Goal: Transaction & Acquisition: Purchase product/service

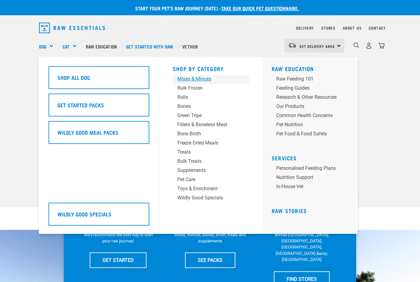
click at [187, 79] on div "Mixes & Minces" at bounding box center [205, 78] width 57 height 7
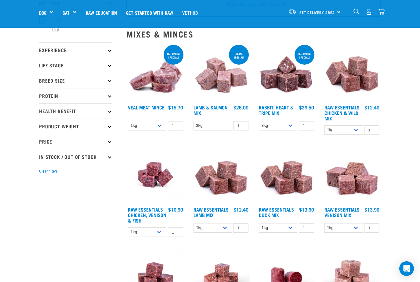
scroll to position [48, 0]
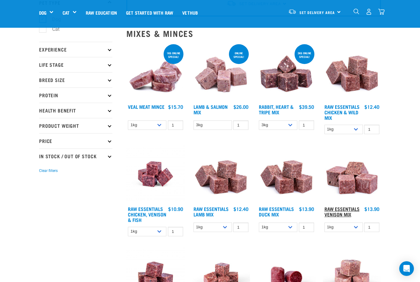
click at [350, 212] on link "Raw Essentials Venison Mix" at bounding box center [341, 211] width 35 height 8
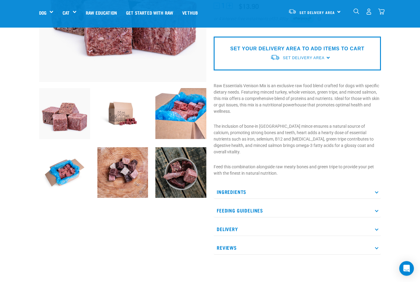
scroll to position [130, 0]
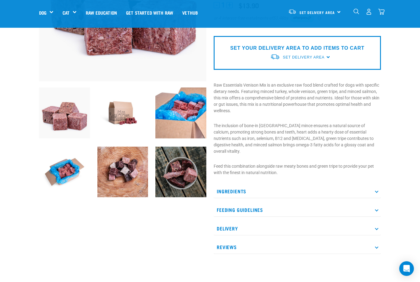
click at [248, 184] on p "Ingredients" at bounding box center [296, 191] width 167 height 14
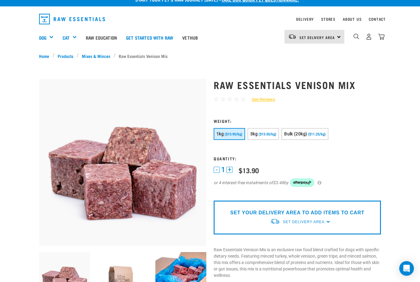
scroll to position [0, 0]
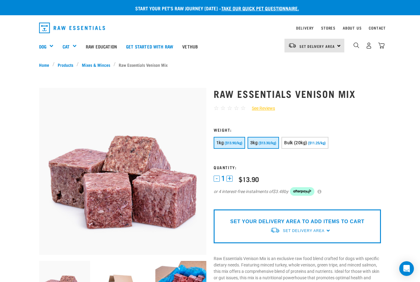
click at [274, 146] on button "3kg ($13.30/kg)" at bounding box center [262, 143] width 31 height 12
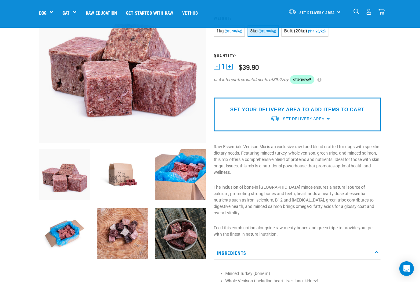
scroll to position [47, 0]
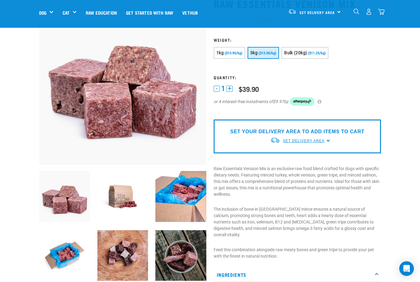
click at [284, 139] on span "Set Delivery Area" at bounding box center [303, 141] width 41 height 4
click at [290, 166] on link "[GEOGRAPHIC_DATA]" at bounding box center [300, 165] width 61 height 10
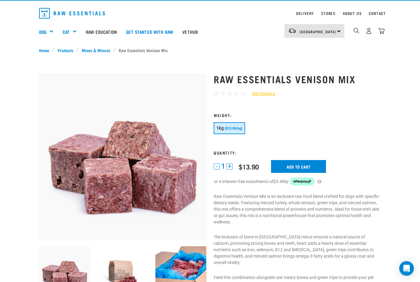
scroll to position [16, 0]
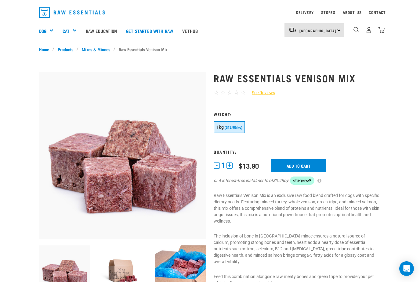
click at [288, 167] on input "Add to cart" at bounding box center [298, 165] width 55 height 13
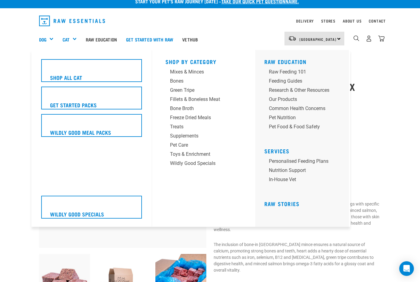
scroll to position [0, 0]
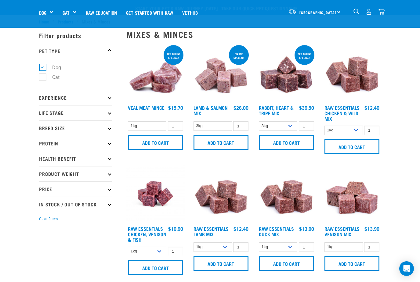
select select
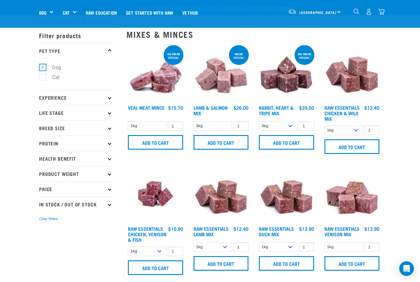
select select
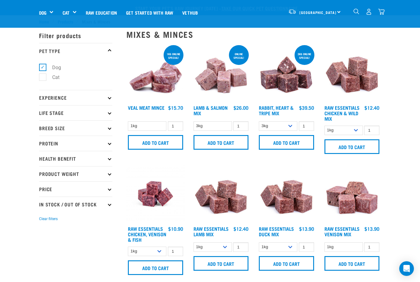
select select
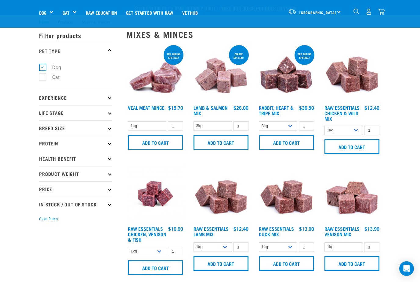
select select
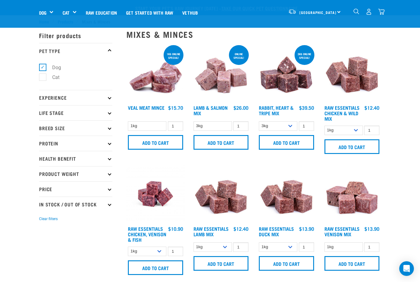
select select
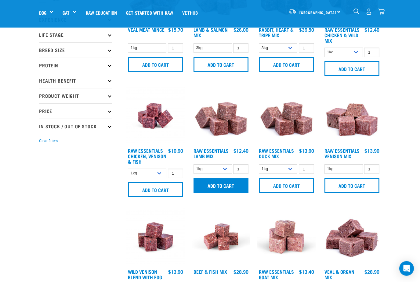
scroll to position [78, 0]
click at [277, 156] on link "Raw Essentials Duck Mix" at bounding box center [276, 153] width 35 height 8
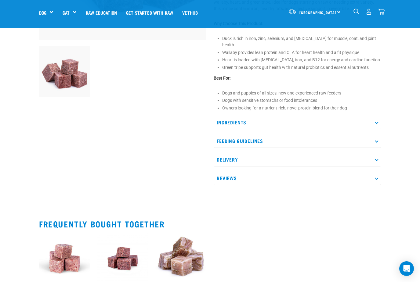
scroll to position [167, 0]
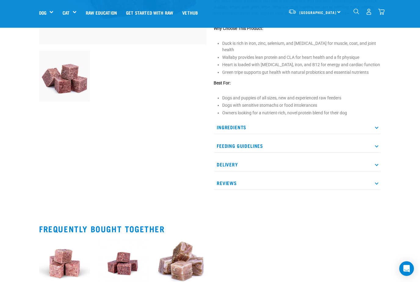
click at [263, 124] on p "Ingredients" at bounding box center [296, 127] width 167 height 14
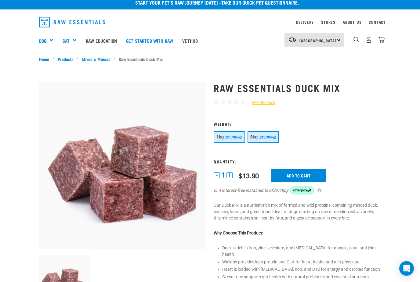
click at [265, 136] on span "($13.30/kg)" at bounding box center [267, 138] width 18 height 4
click at [290, 173] on input "Add to cart" at bounding box center [298, 175] width 55 height 13
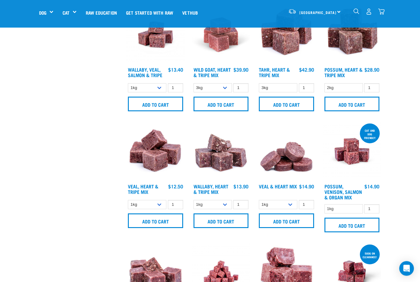
scroll to position [639, 0]
click at [332, 193] on link "Possum, Venison, Salmon & Organ Mix" at bounding box center [343, 192] width 38 height 14
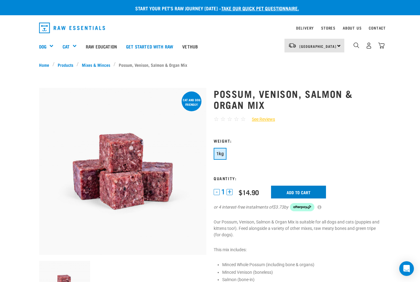
click at [292, 193] on input "Add to cart" at bounding box center [298, 192] width 55 height 13
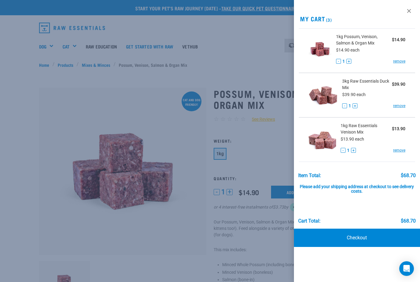
click at [28, 80] on div at bounding box center [210, 141] width 420 height 282
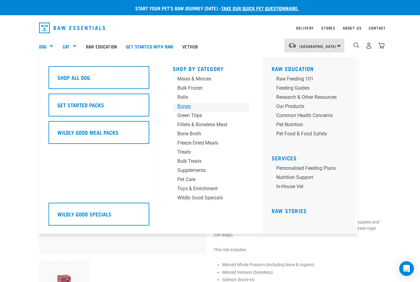
click at [187, 108] on div "Bones" at bounding box center [205, 106] width 57 height 7
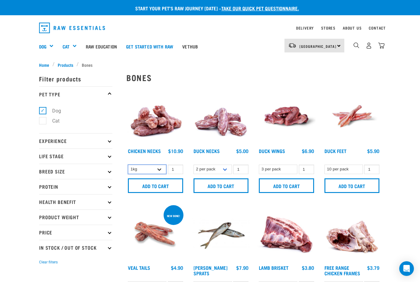
select select "7342"
click at [158, 183] on input "Add to cart" at bounding box center [155, 185] width 55 height 15
click at [157, 183] on input "Add to cart" at bounding box center [155, 185] width 55 height 15
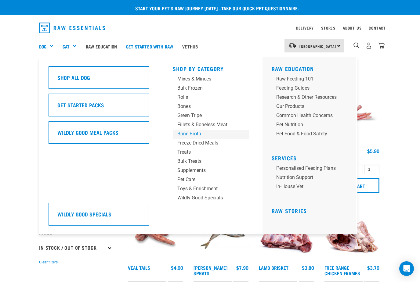
click at [179, 134] on div "Bone Broth" at bounding box center [205, 133] width 57 height 7
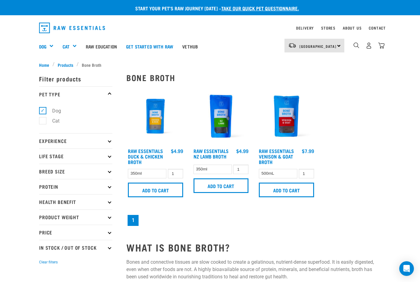
click at [172, 195] on input "Add to cart" at bounding box center [155, 190] width 55 height 15
click at [285, 194] on input "Add to cart" at bounding box center [286, 190] width 55 height 15
click at [383, 46] on img "dropdown navigation" at bounding box center [381, 45] width 6 height 6
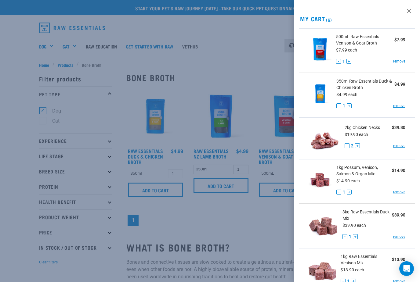
click at [17, 206] on div at bounding box center [210, 141] width 420 height 282
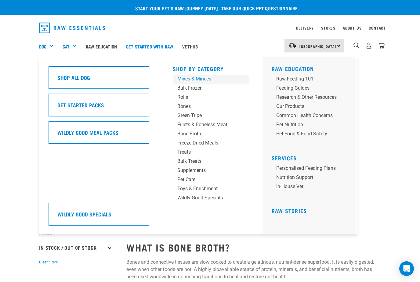
click at [200, 80] on div "Mixes & Minces" at bounding box center [205, 78] width 57 height 7
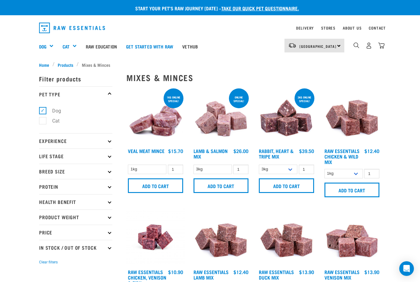
click at [382, 45] on img "dropdown navigation" at bounding box center [381, 45] width 6 height 6
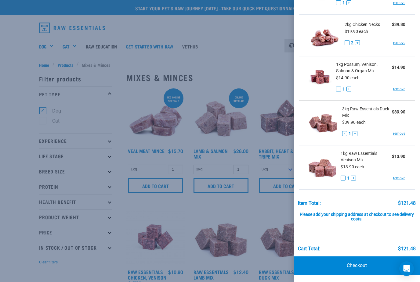
scroll to position [102, 0]
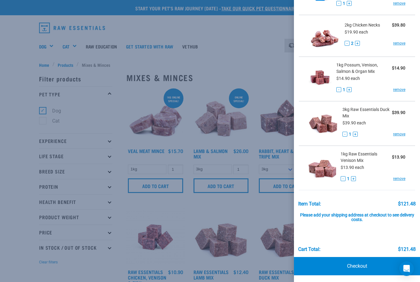
click at [359, 43] on button "+" at bounding box center [357, 43] width 5 height 5
click at [148, 62] on div at bounding box center [210, 141] width 420 height 282
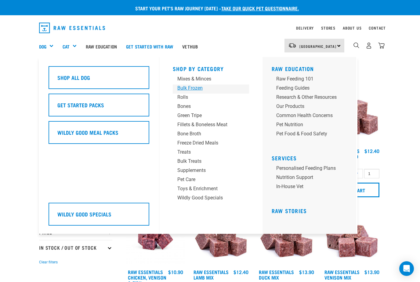
click at [192, 89] on div "Bulk Frozen" at bounding box center [205, 87] width 57 height 7
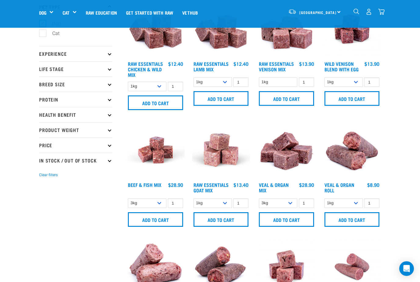
scroll to position [42, 0]
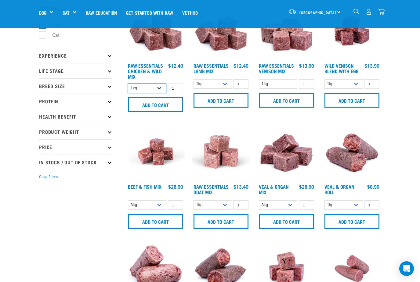
select select "709"
select select "24"
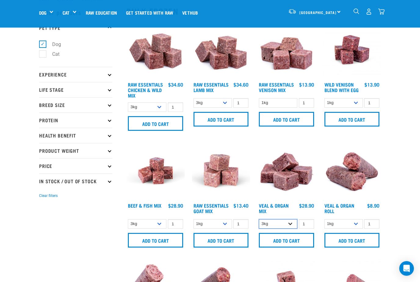
scroll to position [23, 0]
select select "951"
click at [306, 244] on input "Add to cart" at bounding box center [286, 240] width 55 height 15
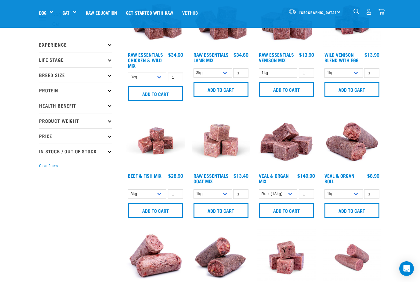
scroll to position [0, 0]
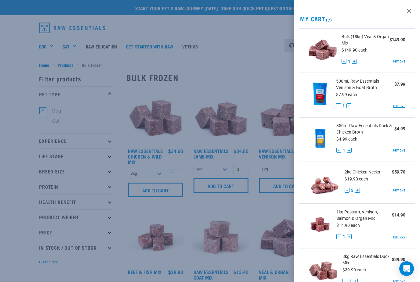
click at [26, 65] on div at bounding box center [210, 141] width 420 height 282
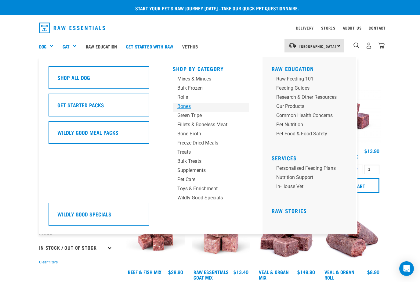
click at [187, 108] on div "Bones" at bounding box center [205, 106] width 57 height 7
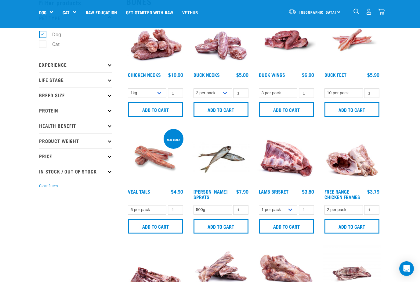
scroll to position [34, 0]
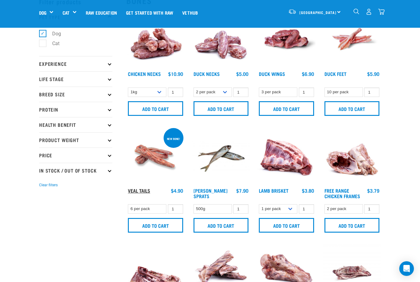
click at [140, 192] on link "Veal Tails" at bounding box center [139, 190] width 22 height 3
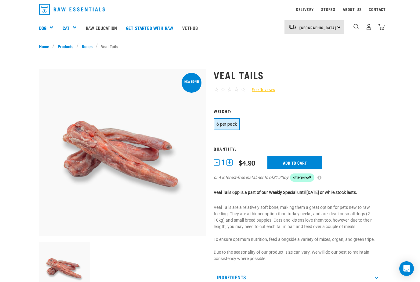
scroll to position [20, 0]
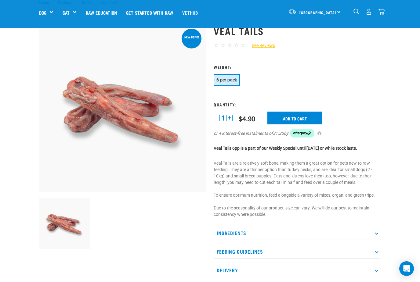
click at [231, 119] on button "+" at bounding box center [229, 118] width 6 height 6
click at [290, 117] on input "Add to cart" at bounding box center [294, 118] width 55 height 13
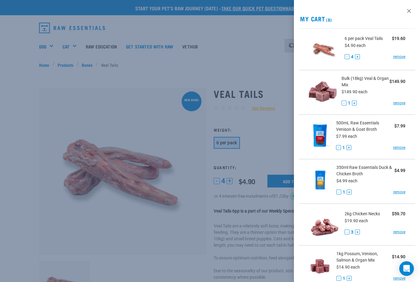
scroll to position [9, 0]
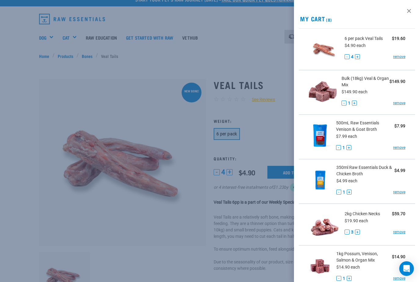
click at [114, 257] on div at bounding box center [210, 141] width 420 height 282
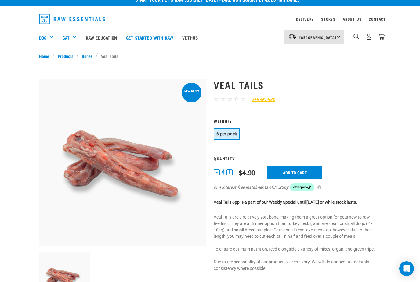
scroll to position [0, 0]
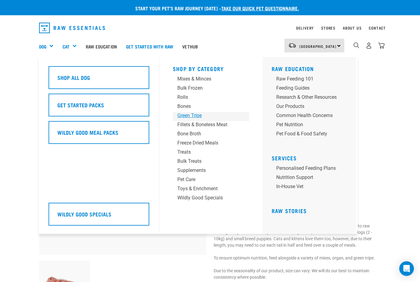
click at [179, 118] on div "Green Tripe" at bounding box center [205, 115] width 57 height 7
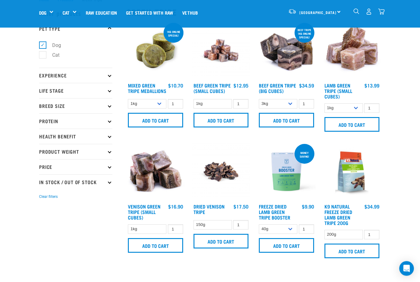
scroll to position [22, 0]
click at [219, 123] on input "Add to cart" at bounding box center [220, 120] width 55 height 15
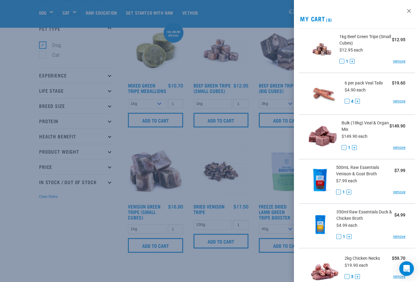
click at [59, 251] on div at bounding box center [210, 141] width 420 height 282
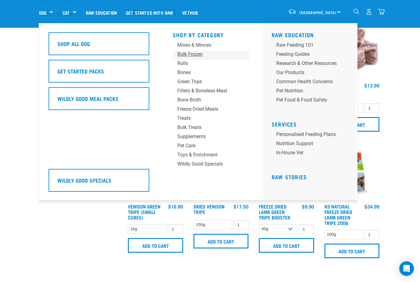
click at [183, 54] on div "Bulk Frozen" at bounding box center [205, 54] width 57 height 7
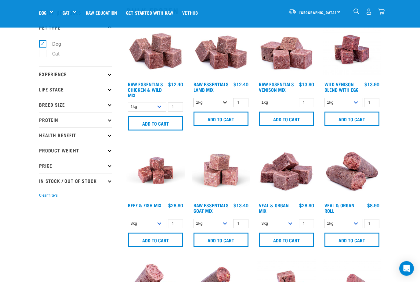
scroll to position [23, 0]
select select "341961"
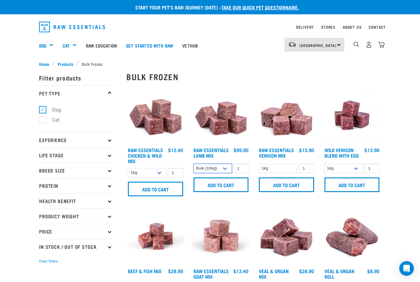
scroll to position [0, 0]
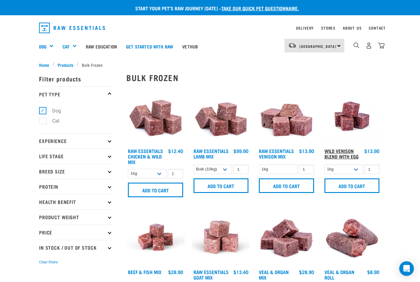
click at [340, 155] on link "Wild Venison Blend with Egg" at bounding box center [341, 153] width 34 height 8
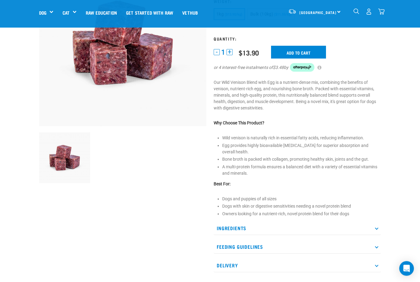
scroll to position [85, 0]
click at [272, 230] on p "Ingredients" at bounding box center [296, 228] width 167 height 14
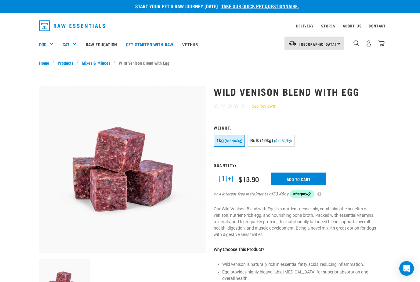
scroll to position [0, 0]
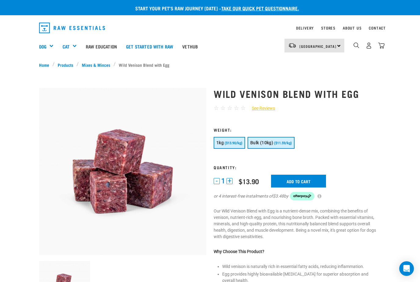
click at [291, 142] on span "($11.59/kg)" at bounding box center [283, 143] width 18 height 4
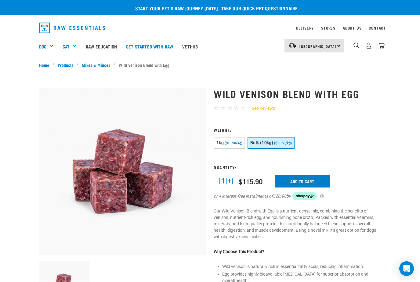
click at [303, 181] on input "Add to cart" at bounding box center [301, 181] width 55 height 13
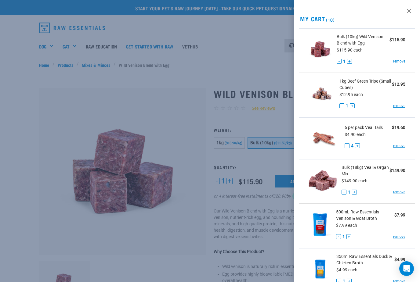
click at [258, 127] on div at bounding box center [210, 141] width 420 height 282
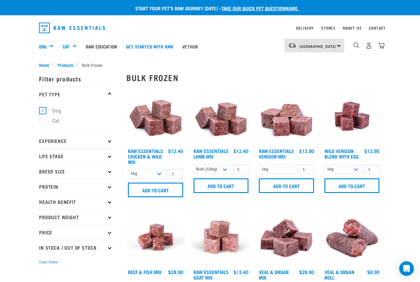
select select "341961"
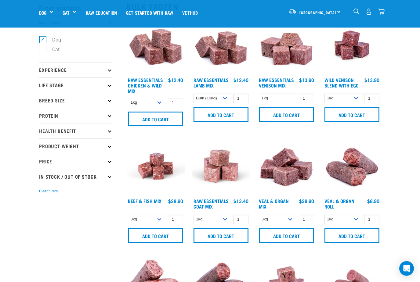
scroll to position [29, 0]
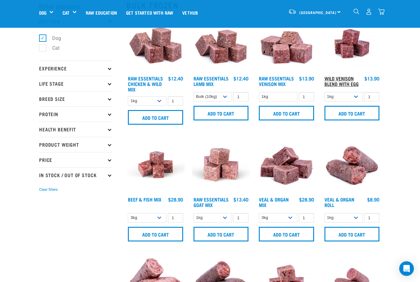
click at [346, 81] on link "Wild Venison Blend with Egg" at bounding box center [341, 81] width 34 height 8
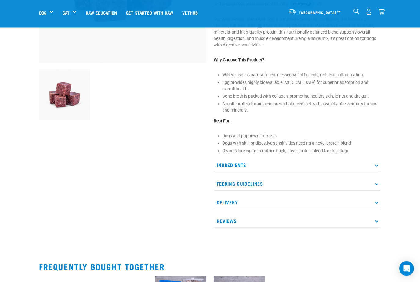
scroll to position [149, 0]
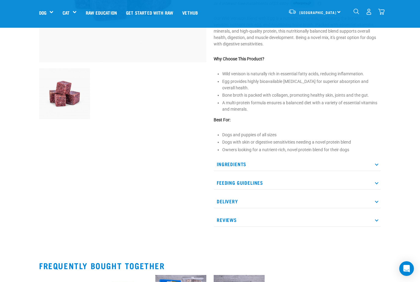
click at [233, 163] on p "Ingredients" at bounding box center [296, 164] width 167 height 14
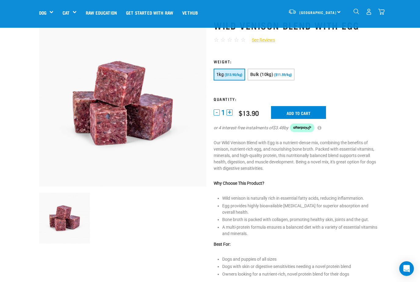
scroll to position [0, 0]
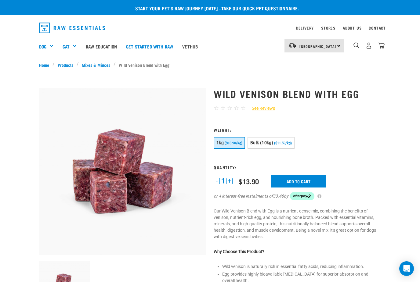
click at [232, 144] on span "($13.90/kg)" at bounding box center [233, 143] width 18 height 4
click at [295, 183] on input "Add to cart" at bounding box center [298, 181] width 55 height 13
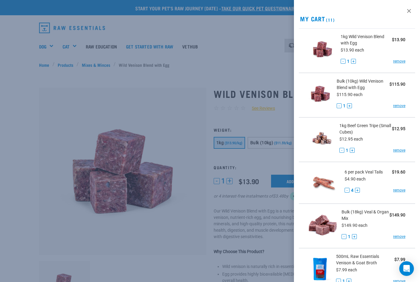
click at [233, 48] on div at bounding box center [210, 141] width 420 height 282
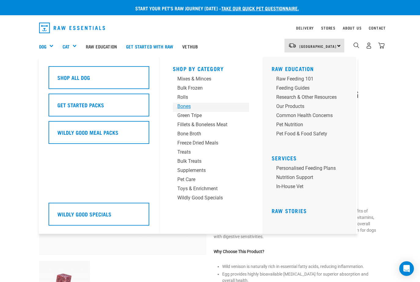
click at [189, 105] on div "Bones" at bounding box center [205, 106] width 57 height 7
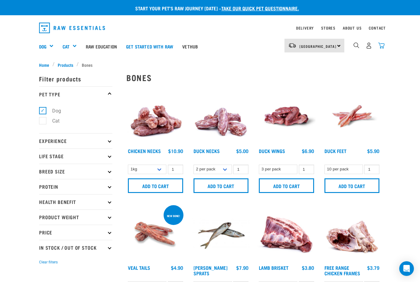
click at [381, 46] on img "dropdown navigation" at bounding box center [381, 45] width 6 height 6
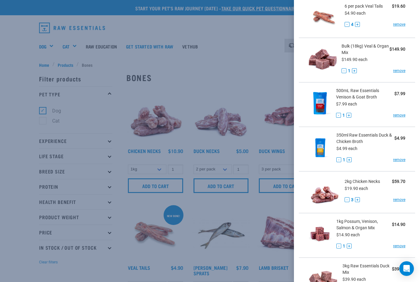
scroll to position [167, 0]
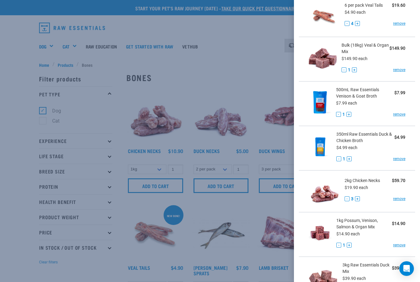
click at [359, 198] on button "+" at bounding box center [357, 198] width 5 height 5
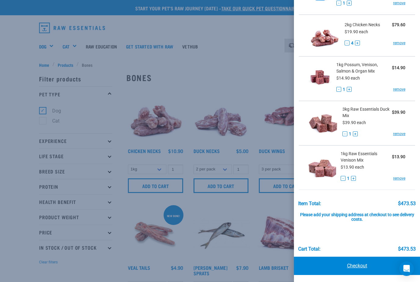
scroll to position [322, 0]
click at [358, 270] on link "Checkout" at bounding box center [357, 266] width 126 height 18
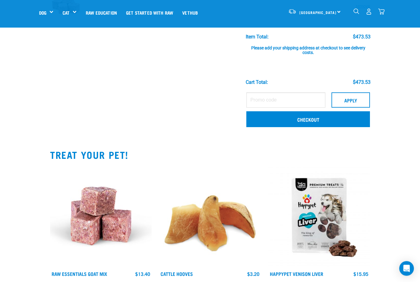
scroll to position [485, 0]
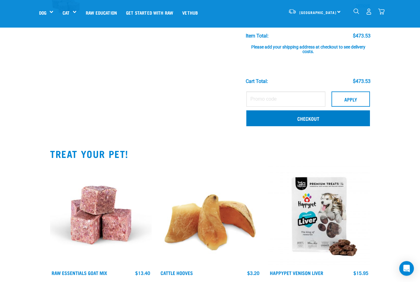
click at [295, 121] on link "Checkout" at bounding box center [307, 119] width 123 height 16
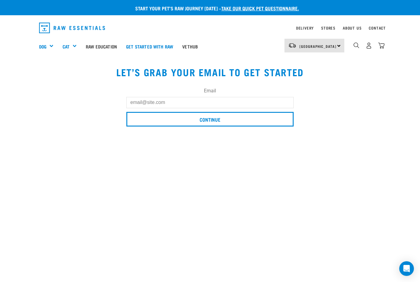
click at [266, 103] on input "Email" at bounding box center [209, 102] width 167 height 11
type input "A"
type input "W"
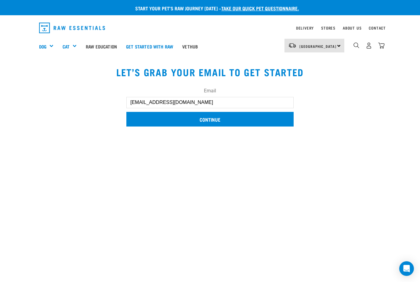
type input "Awoodley0803@gmail.com"
click at [252, 122] on input "Continue" at bounding box center [209, 119] width 167 height 15
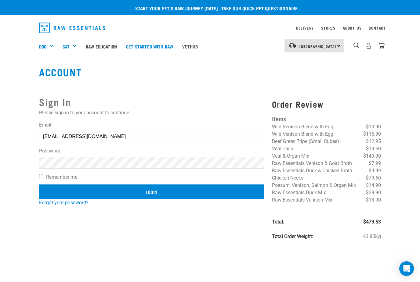
click at [73, 192] on input "Login" at bounding box center [151, 191] width 225 height 15
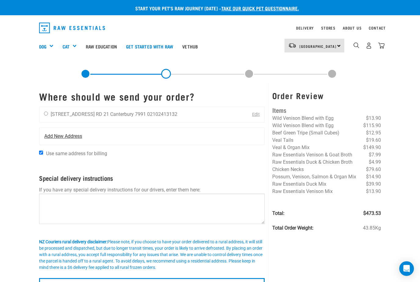
click at [60, 137] on span "Add New Address" at bounding box center [63, 136] width 38 height 7
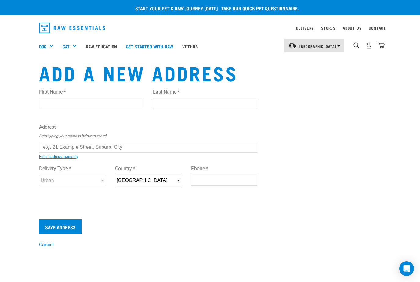
click at [67, 108] on input "First Name *" at bounding box center [91, 103] width 104 height 11
type input "[PERSON_NAME]"
click at [164, 105] on input "Last Name *" at bounding box center [205, 103] width 104 height 11
type input "[PERSON_NAME]"
click at [84, 148] on input "text" at bounding box center [148, 147] width 218 height 11
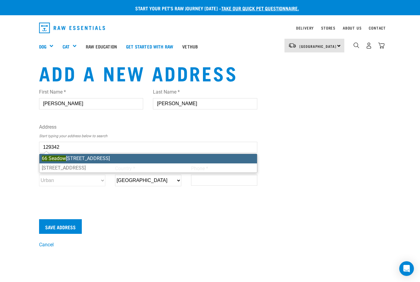
click at [79, 160] on ul "[STREET_ADDRESS]" at bounding box center [148, 163] width 218 height 19
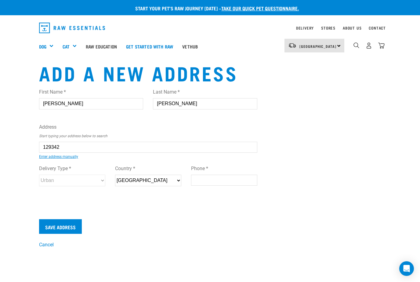
type input "[STREET_ADDRESS]"
type input "Washdyke"
type input "Canterbury"
select select "CAN"
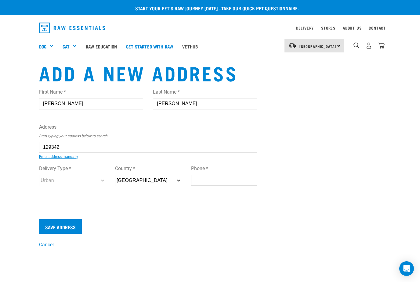
type input "7910"
select select "Urban"
click at [209, 180] on input "Phone *" at bounding box center [224, 180] width 66 height 11
type input "02102413132"
click at [70, 230] on input "Save Address" at bounding box center [60, 226] width 43 height 15
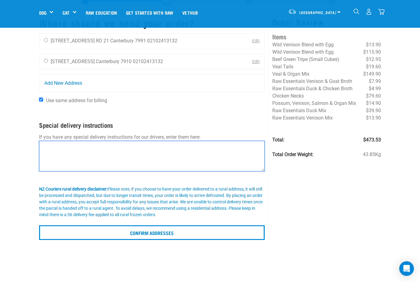
click at [188, 156] on textarea at bounding box center [151, 156] width 225 height 30
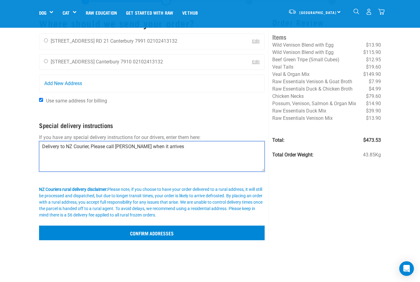
type textarea "Delivery to NZ Courier, Please call [PERSON_NAME] when it arrives"
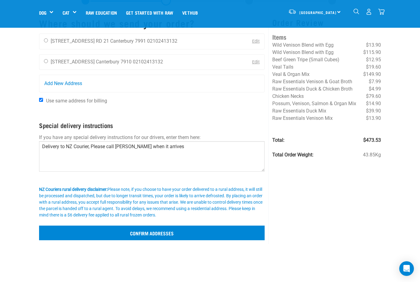
click at [186, 230] on input "Confirm addresses" at bounding box center [151, 233] width 225 height 15
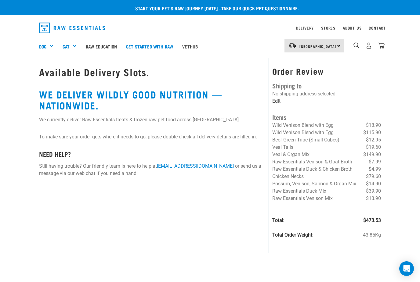
click at [275, 103] on link "Edit" at bounding box center [276, 101] width 8 height 6
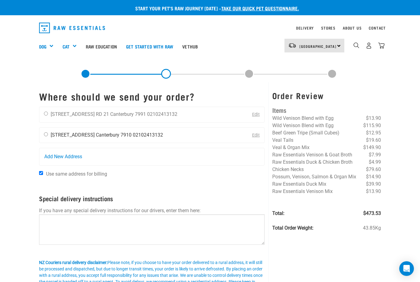
click at [133, 136] on li "02102413132" at bounding box center [148, 135] width 30 height 6
click at [47, 134] on input "radio" at bounding box center [46, 134] width 4 height 4
radio input "true"
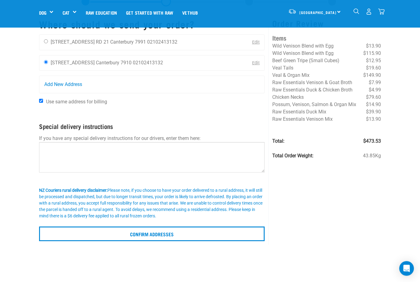
scroll to position [29, 0]
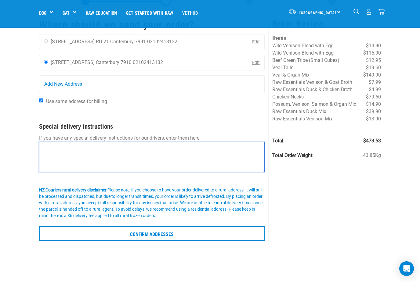
click at [82, 152] on textarea at bounding box center [151, 157] width 225 height 30
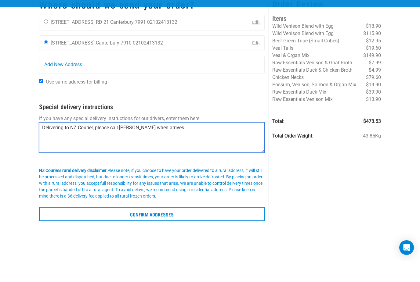
scroll to position [28, 0]
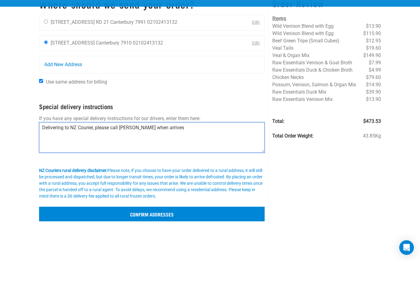
type textarea "Delivering to NZ Courier, please call [PERSON_NAME] when arrives"
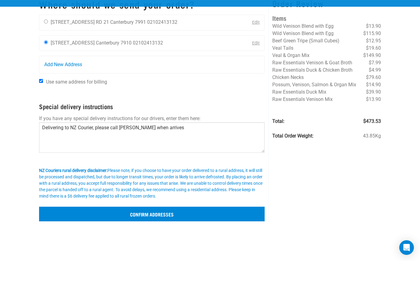
click at [147, 228] on input "Confirm addresses" at bounding box center [151, 235] width 225 height 15
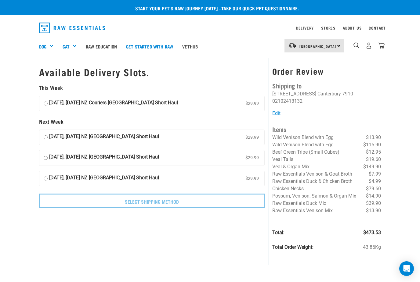
click at [104, 104] on strong "29 August, Friday NZ Couriers South Island Short Haul" at bounding box center [113, 103] width 129 height 9
click at [48, 104] on input "29 August, Friday NZ Couriers South Island Short Haul $29.99" at bounding box center [46, 103] width 4 height 9
radio input "true"
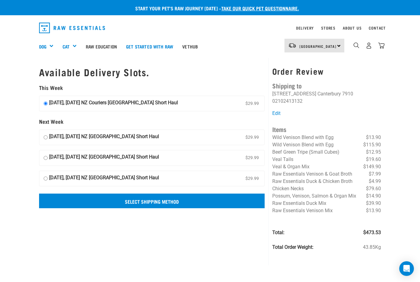
click at [139, 205] on input "Select Shipping Method" at bounding box center [151, 201] width 225 height 15
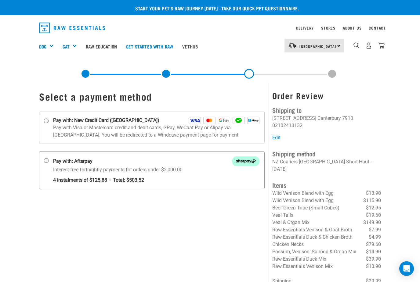
click at [106, 176] on strong "4 instalments of $125.88 – Total: $503.52" at bounding box center [156, 178] width 206 height 10
click at [49, 163] on input "Pay with: Afterpay Interest-free fortnightly payments for orders under $2,000.00" at bounding box center [46, 160] width 5 height 5
radio input "true"
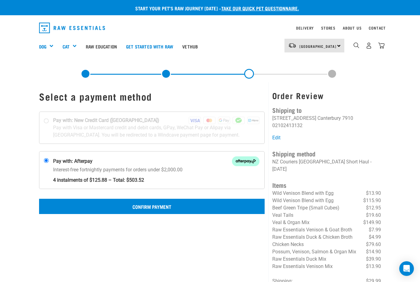
click at [139, 205] on button "Confirm Payment" at bounding box center [151, 206] width 225 height 15
